Goal: Task Accomplishment & Management: Manage account settings

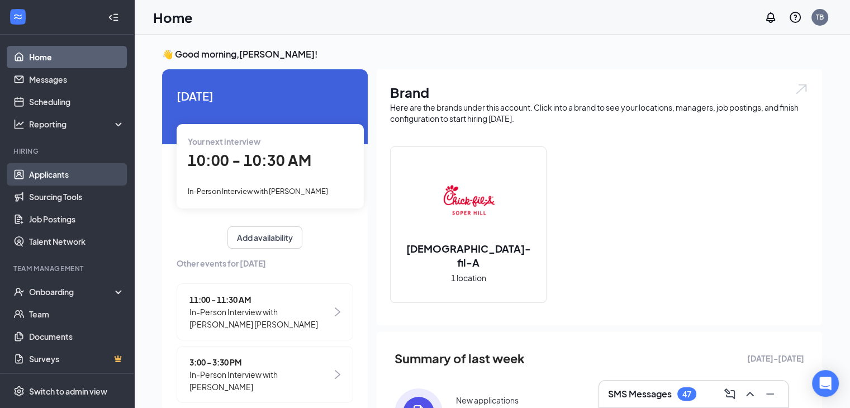
click at [65, 172] on link "Applicants" at bounding box center [77, 174] width 96 height 22
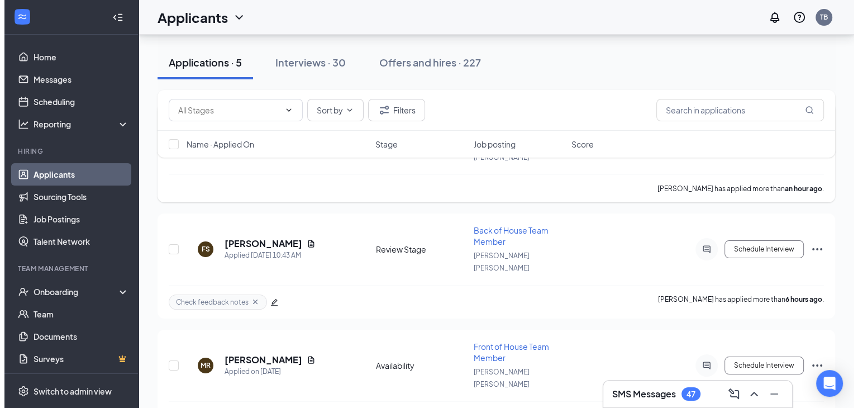
scroll to position [114, 0]
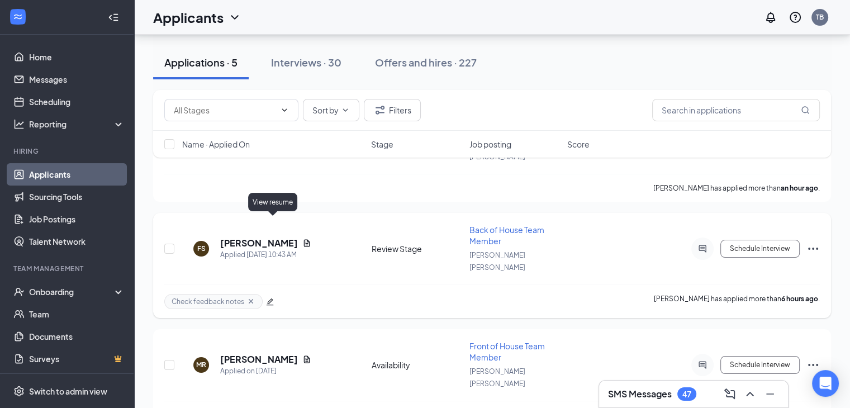
click at [304, 239] on icon "Document" at bounding box center [307, 242] width 6 height 7
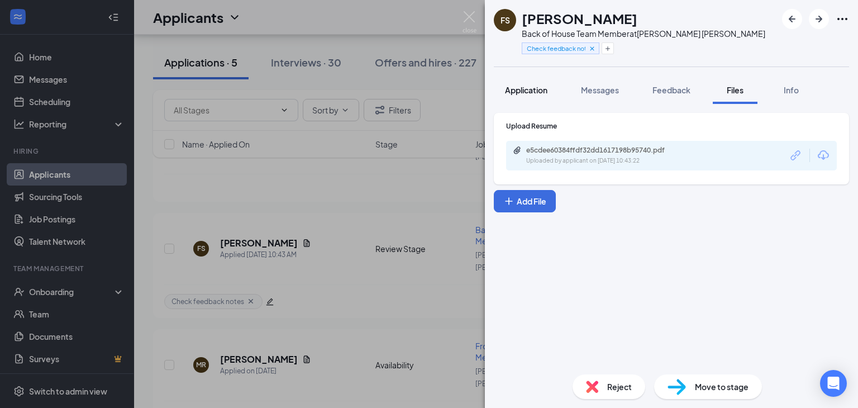
click at [534, 88] on span "Application" at bounding box center [526, 90] width 42 height 10
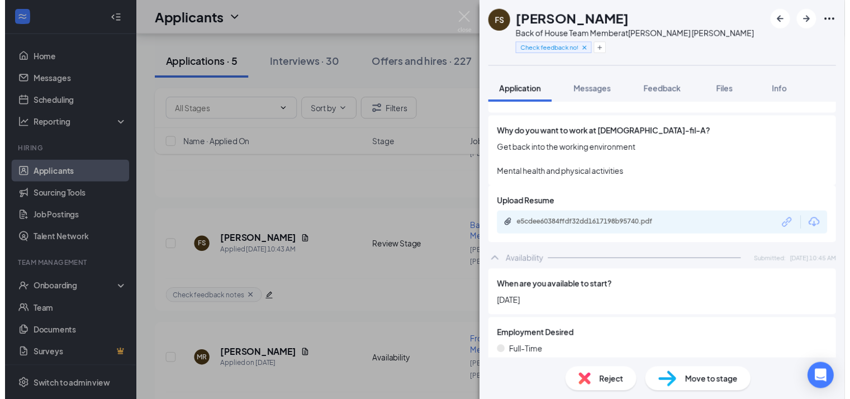
scroll to position [615, 0]
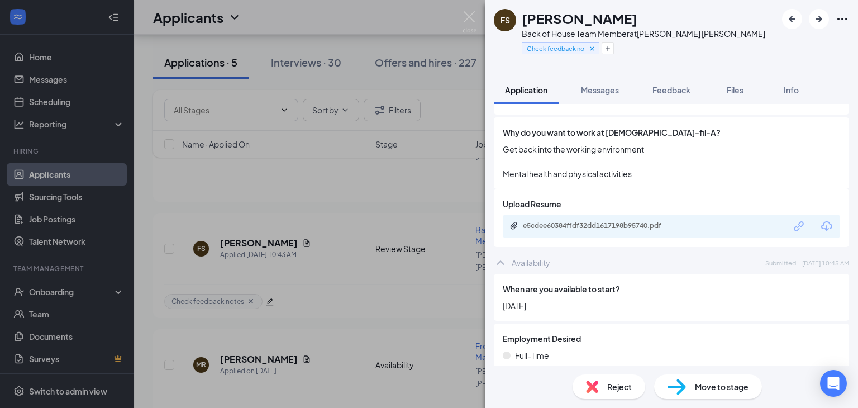
click at [420, 199] on div "FS [PERSON_NAME] Back of House Team Member at [PERSON_NAME][GEOGRAPHIC_DATA][PE…" at bounding box center [429, 204] width 858 height 408
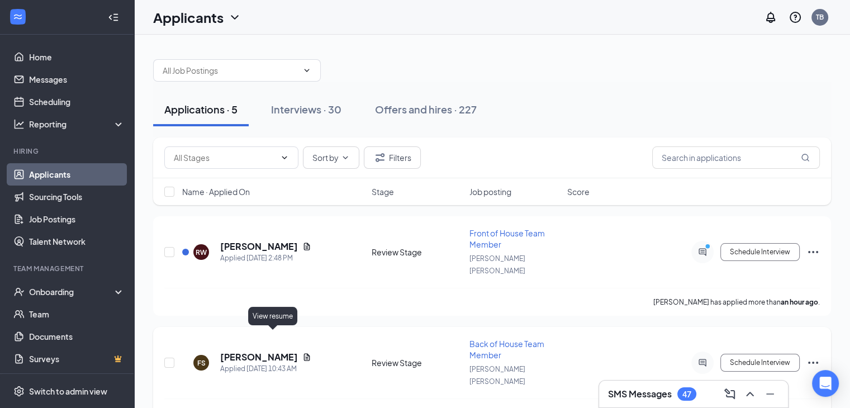
click at [304, 353] on icon "Document" at bounding box center [307, 356] width 6 height 7
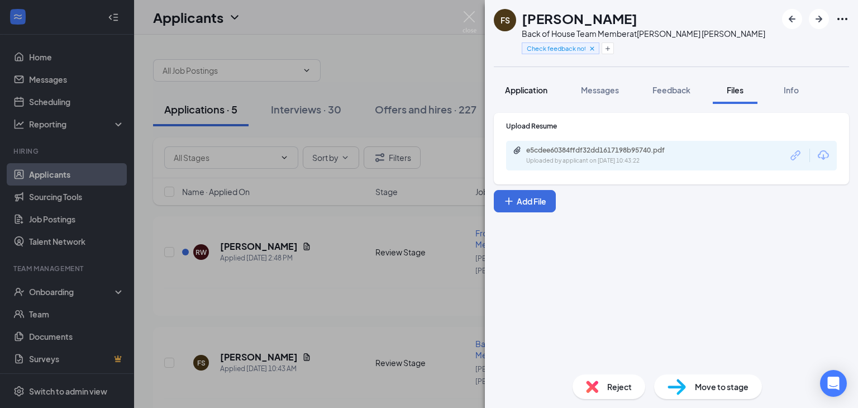
click at [519, 83] on button "Application" at bounding box center [526, 90] width 65 height 28
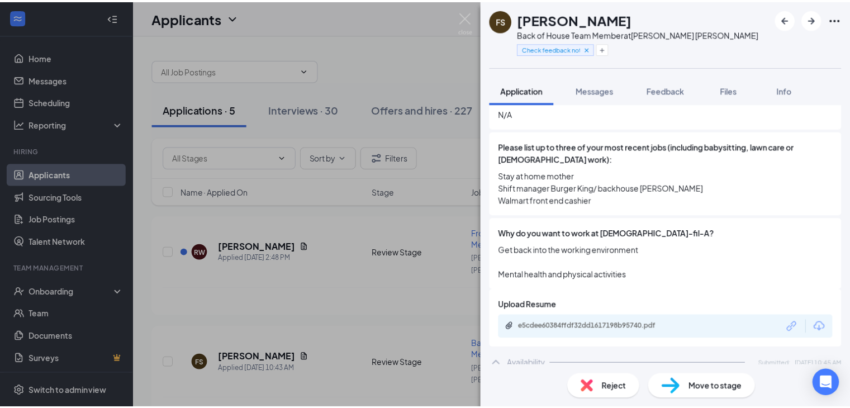
scroll to position [515, 0]
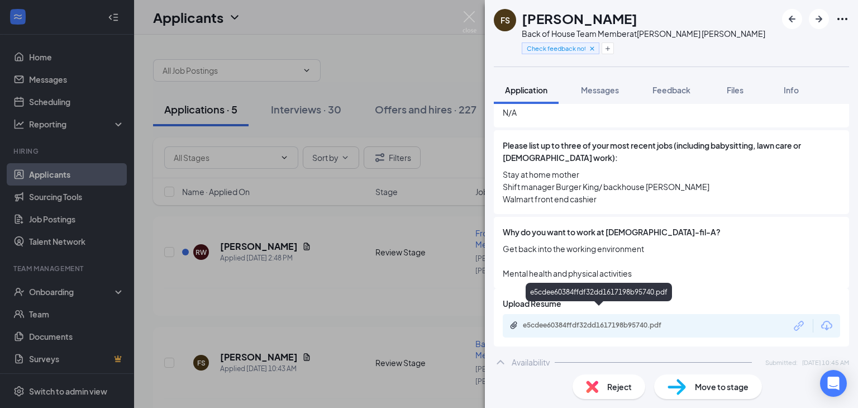
click at [632, 321] on div "e5cdee60384ffdf32dd1617198b95740.pdf" at bounding box center [601, 325] width 156 height 9
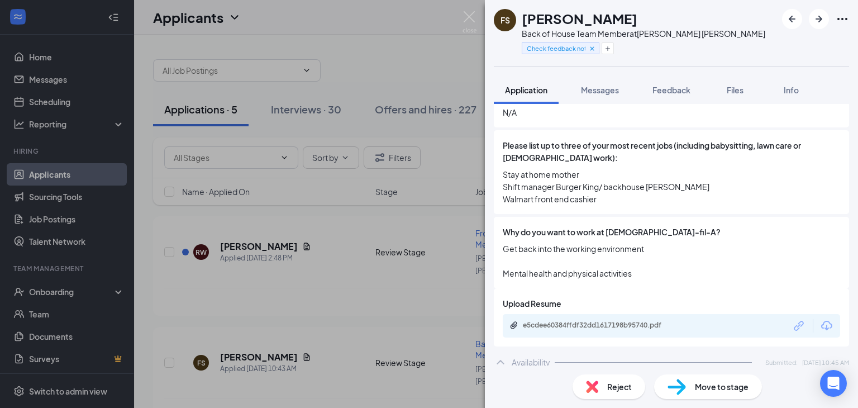
click at [337, 69] on div "FS [PERSON_NAME] Back of House Team Member at [PERSON_NAME][GEOGRAPHIC_DATA][PE…" at bounding box center [429, 204] width 858 height 408
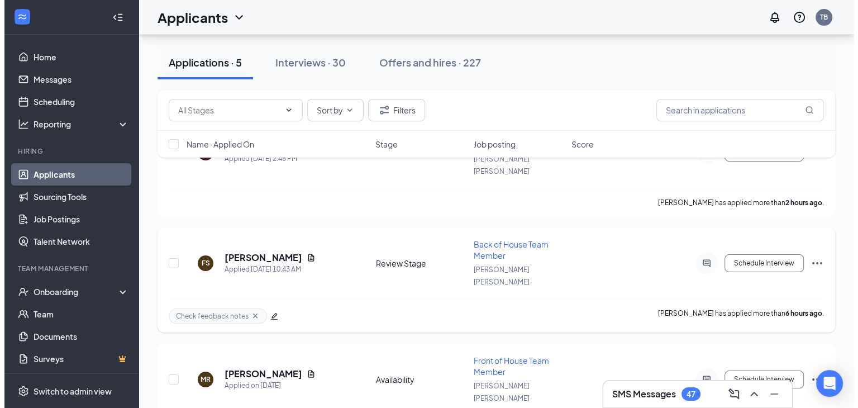
scroll to position [98, 0]
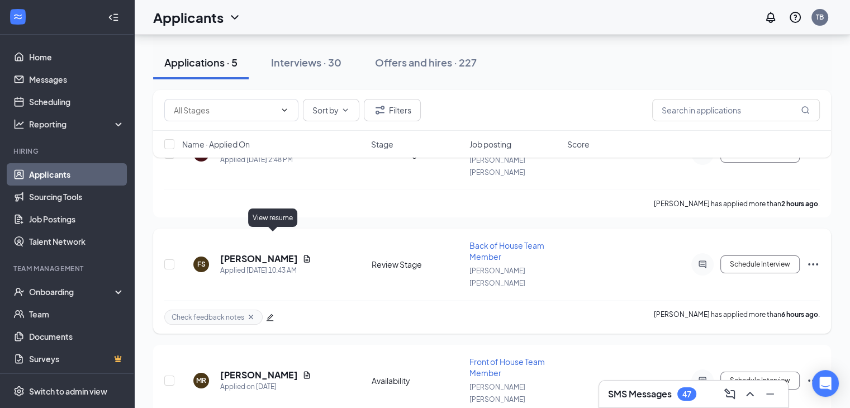
click at [302, 254] on icon "Document" at bounding box center [306, 258] width 9 height 9
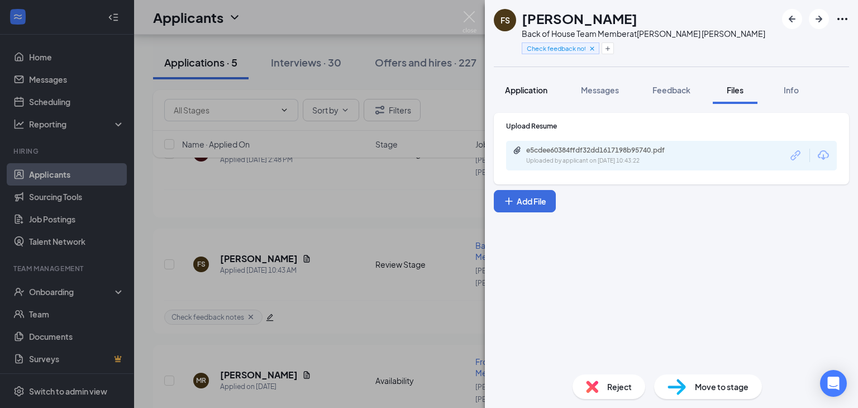
click at [523, 92] on span "Application" at bounding box center [526, 90] width 42 height 10
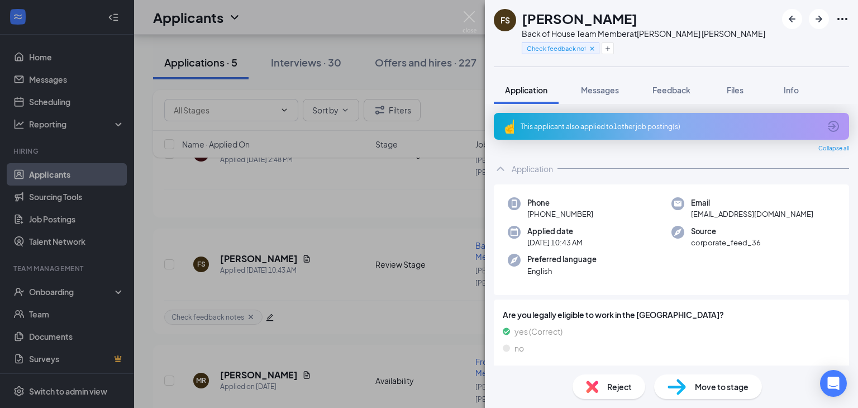
click at [436, 110] on div "FS [PERSON_NAME] Back of House Team Member at [PERSON_NAME][GEOGRAPHIC_DATA][PE…" at bounding box center [429, 204] width 858 height 408
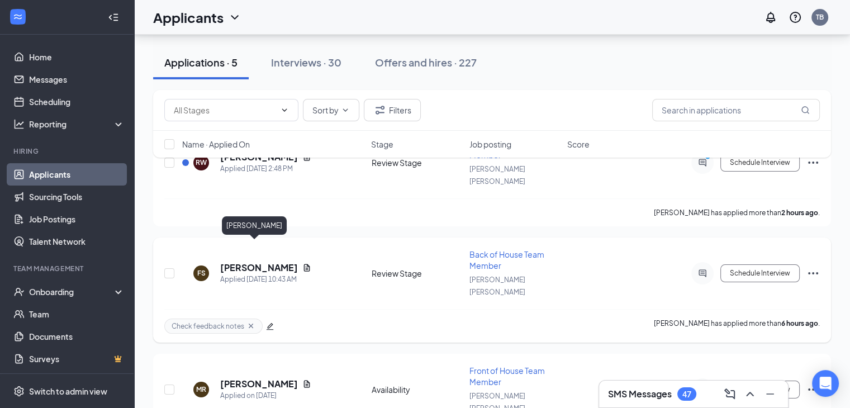
scroll to position [91, 0]
click at [307, 64] on div "Interviews · 30" at bounding box center [306, 62] width 70 height 14
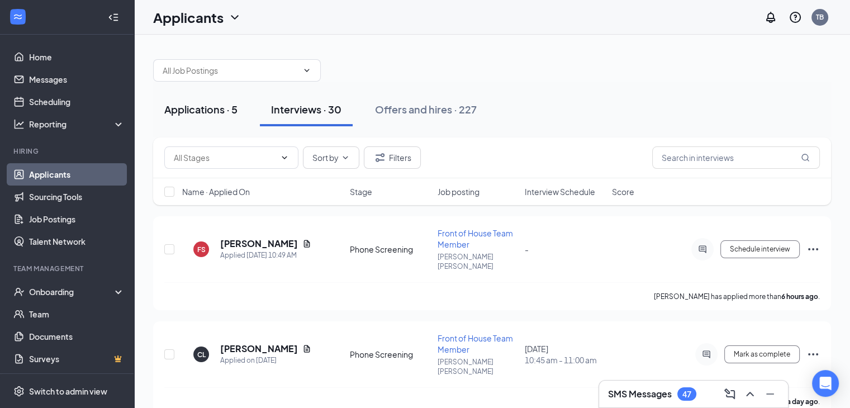
click at [190, 112] on div "Applications · 5" at bounding box center [200, 109] width 73 height 14
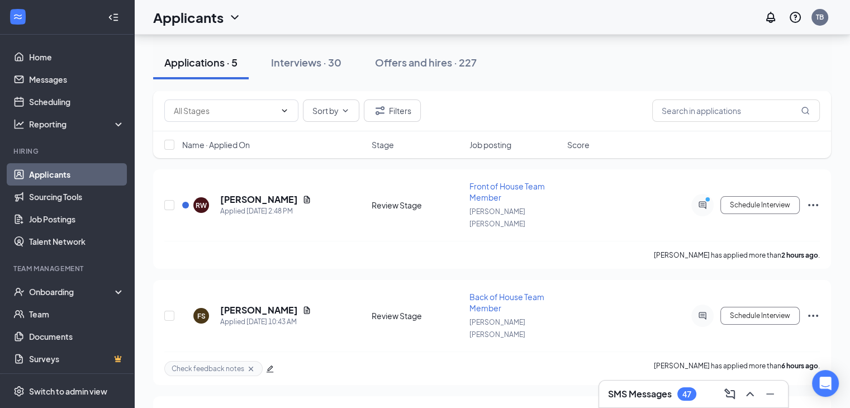
scroll to position [46, 0]
click at [312, 61] on div "Interviews · 30" at bounding box center [306, 63] width 70 height 14
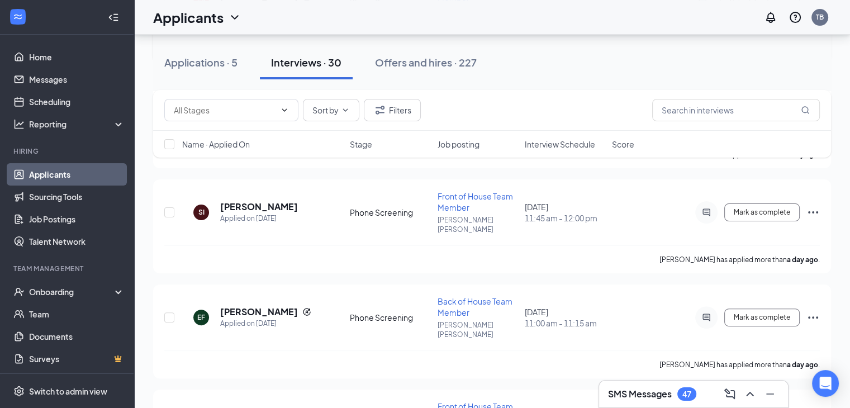
scroll to position [248, 0]
click at [310, 307] on icon "Reapply" at bounding box center [306, 310] width 7 height 7
click at [306, 307] on icon "Reapply" at bounding box center [306, 310] width 7 height 7
click at [310, 307] on icon "Reapply" at bounding box center [306, 310] width 7 height 7
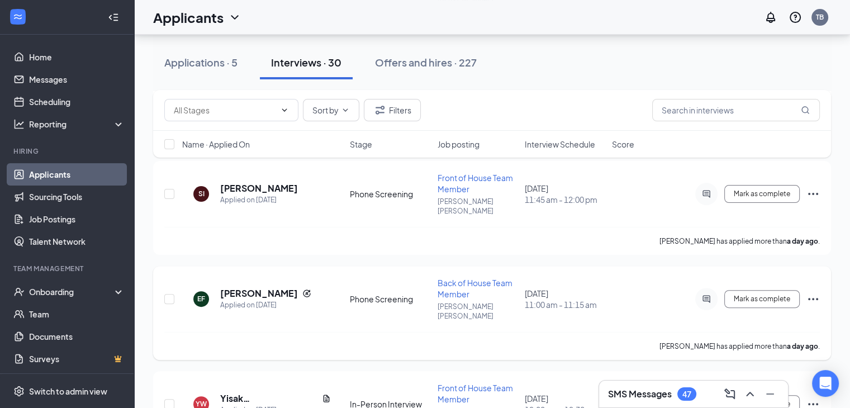
scroll to position [277, 0]
